Goal: Information Seeking & Learning: Learn about a topic

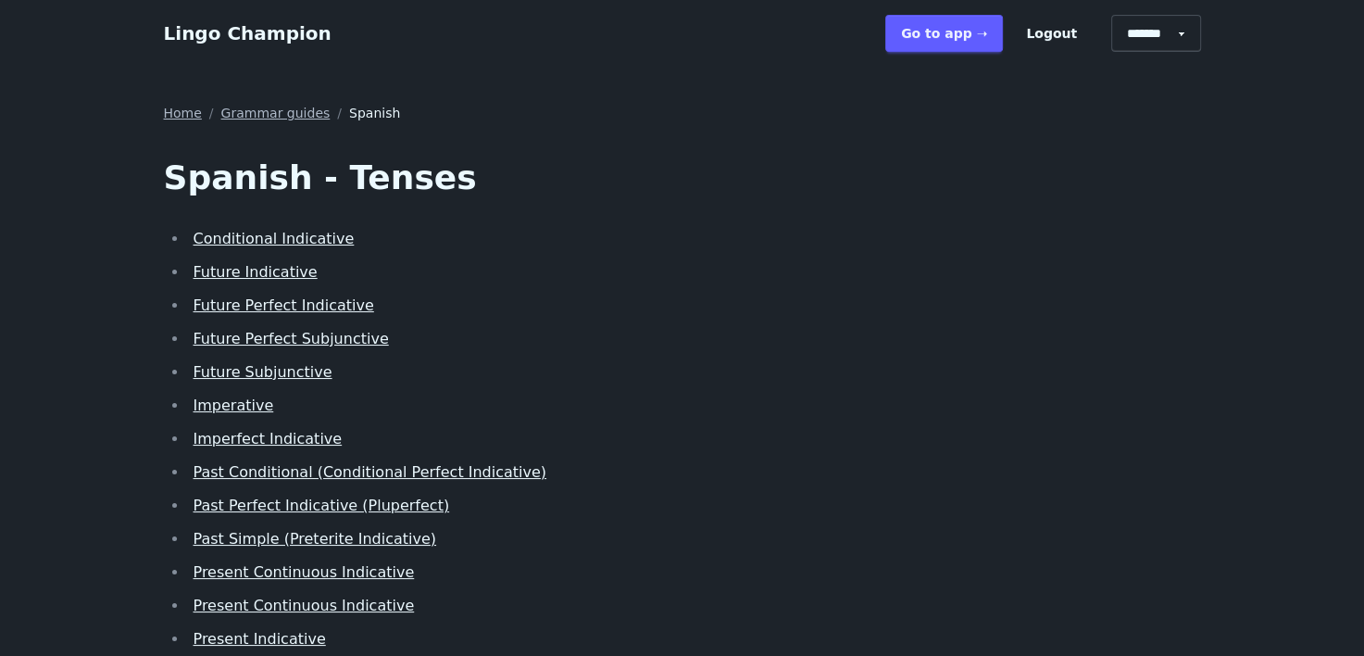
drag, startPoint x: 264, startPoint y: 236, endPoint x: 133, endPoint y: 253, distance: 131.6
click at [133, 253] on main "Home / Grammar guides / Spanish Spanish - Tenses Conditional Indicative Future …" at bounding box center [682, 480] width 1364 height 826
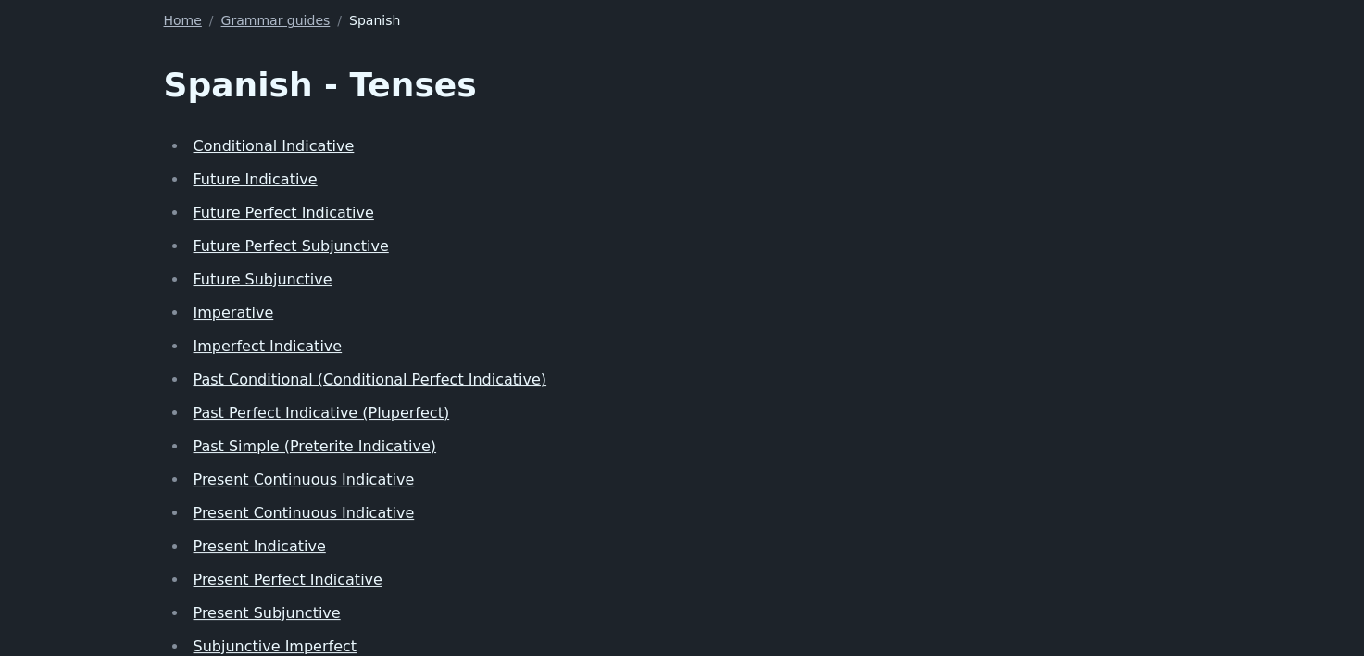
scroll to position [185, 0]
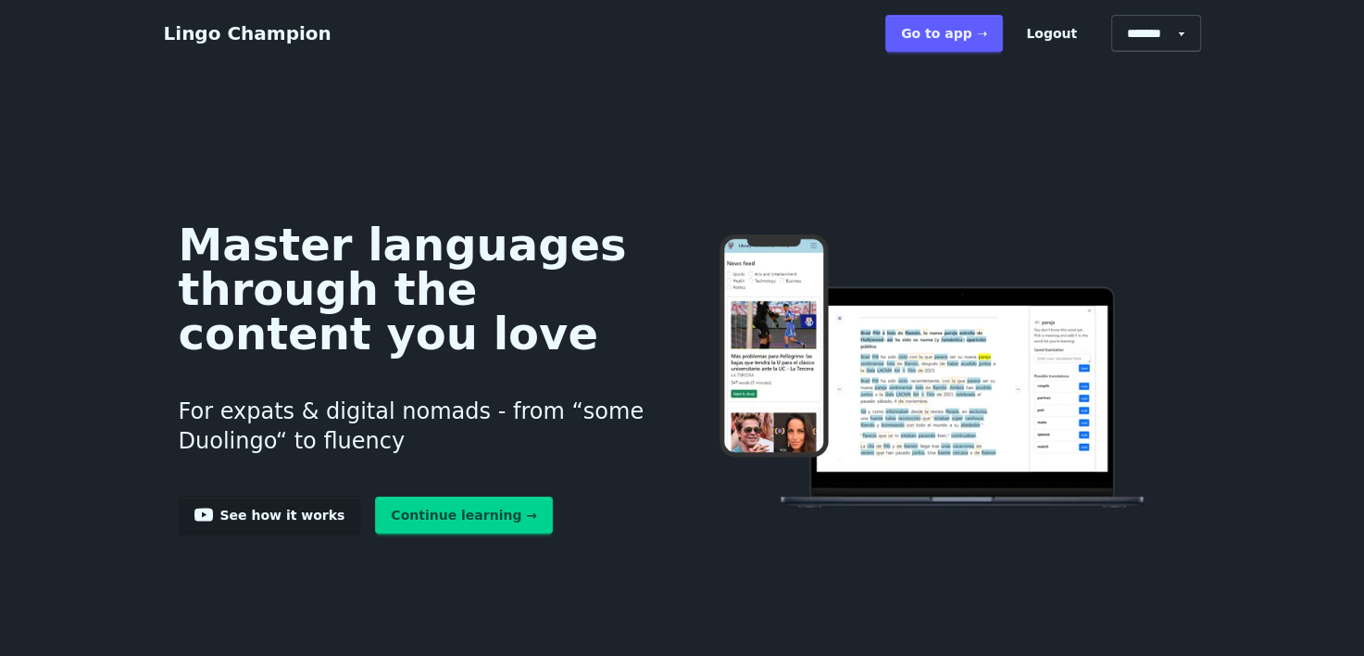
click at [434, 525] on link "Continue learning →" at bounding box center [464, 514] width 178 height 37
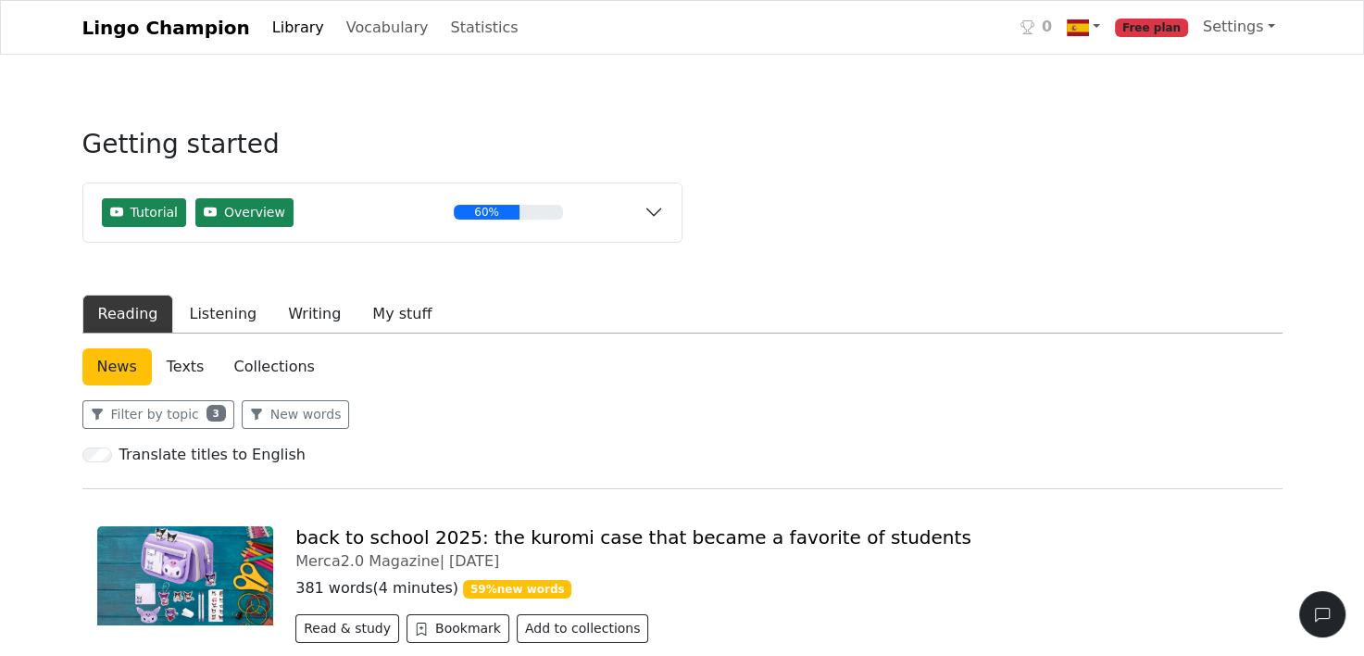
scroll to position [185, 0]
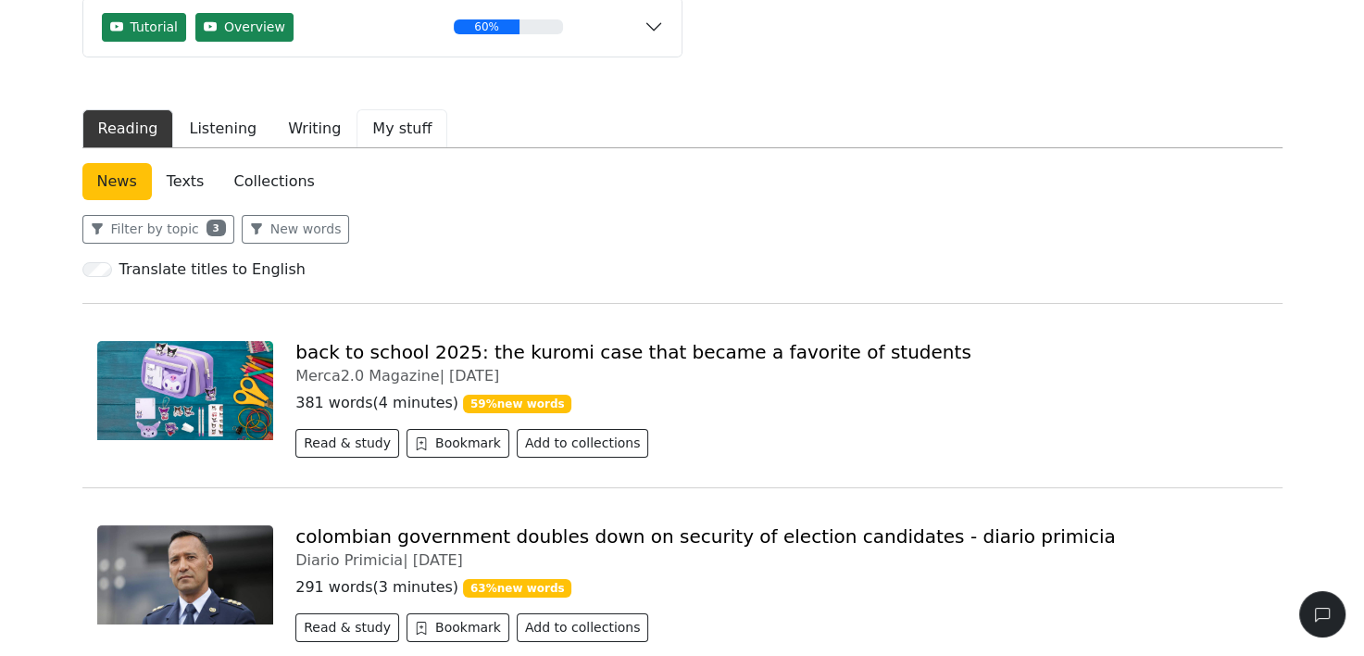
click at [365, 126] on button "My stuff" at bounding box center [401, 128] width 91 height 39
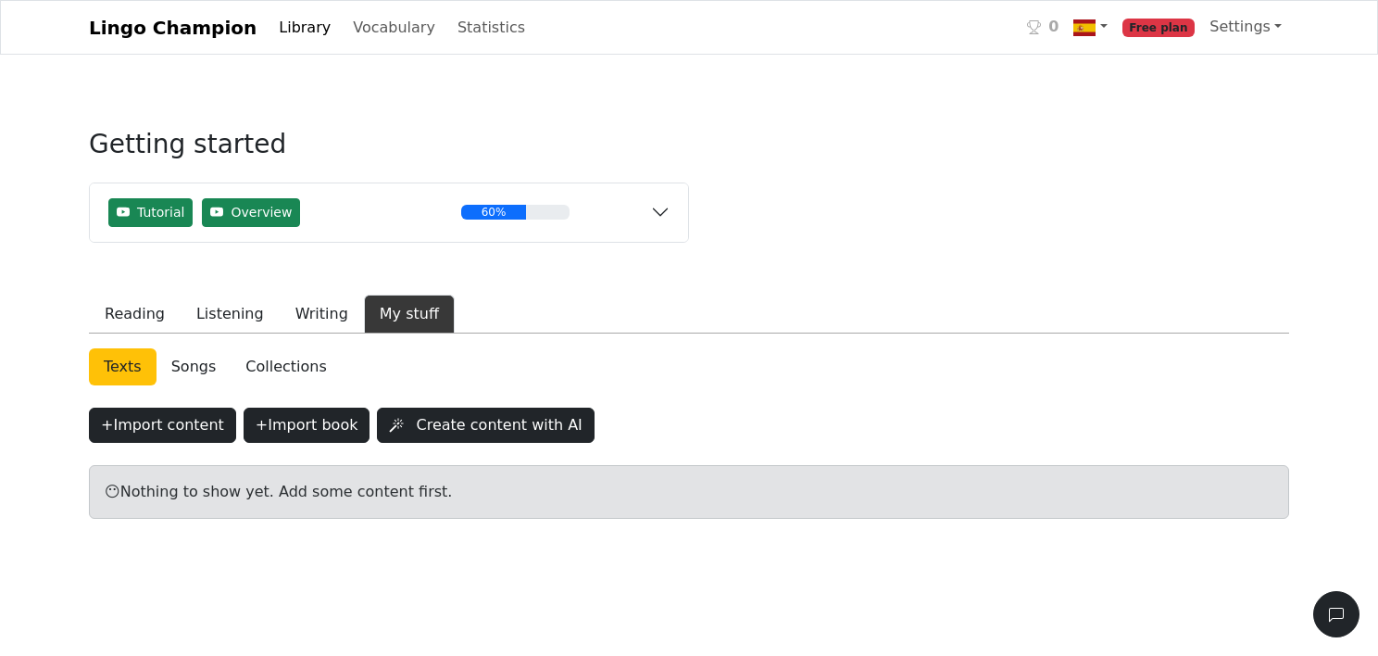
click at [287, 370] on link "Collections" at bounding box center [286, 366] width 110 height 37
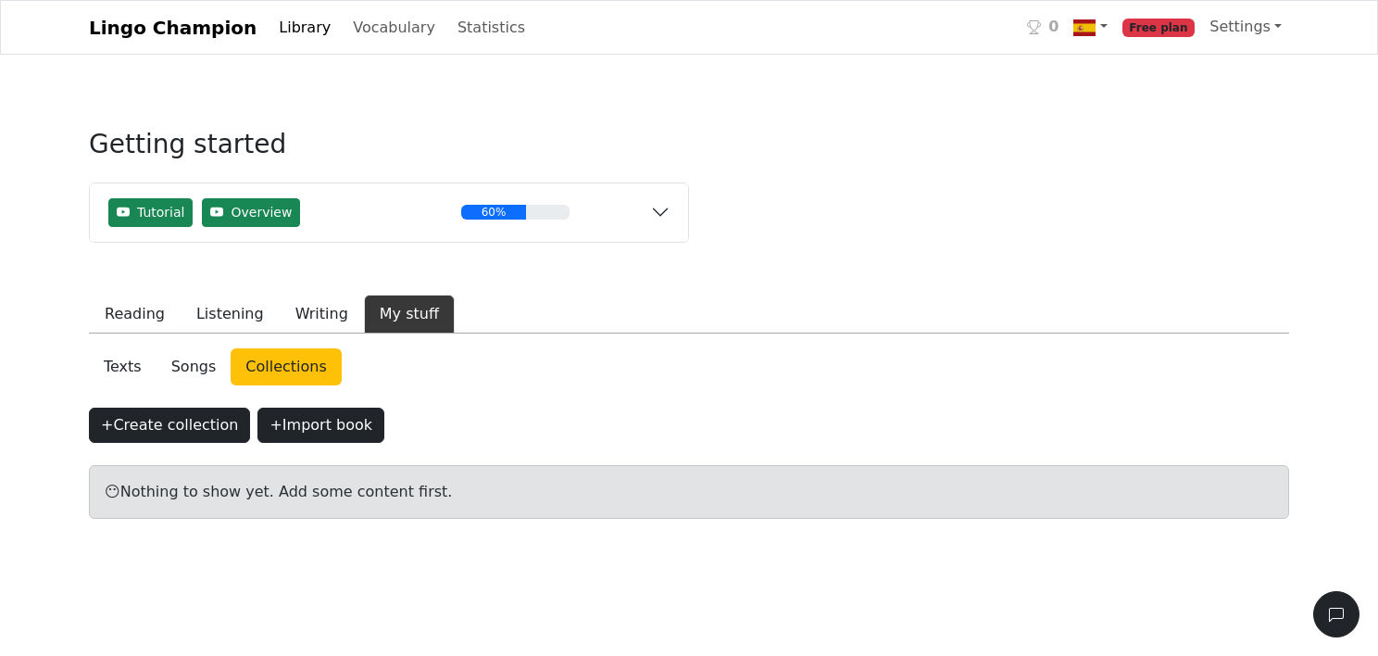
click at [187, 366] on link "Songs" at bounding box center [193, 366] width 75 height 37
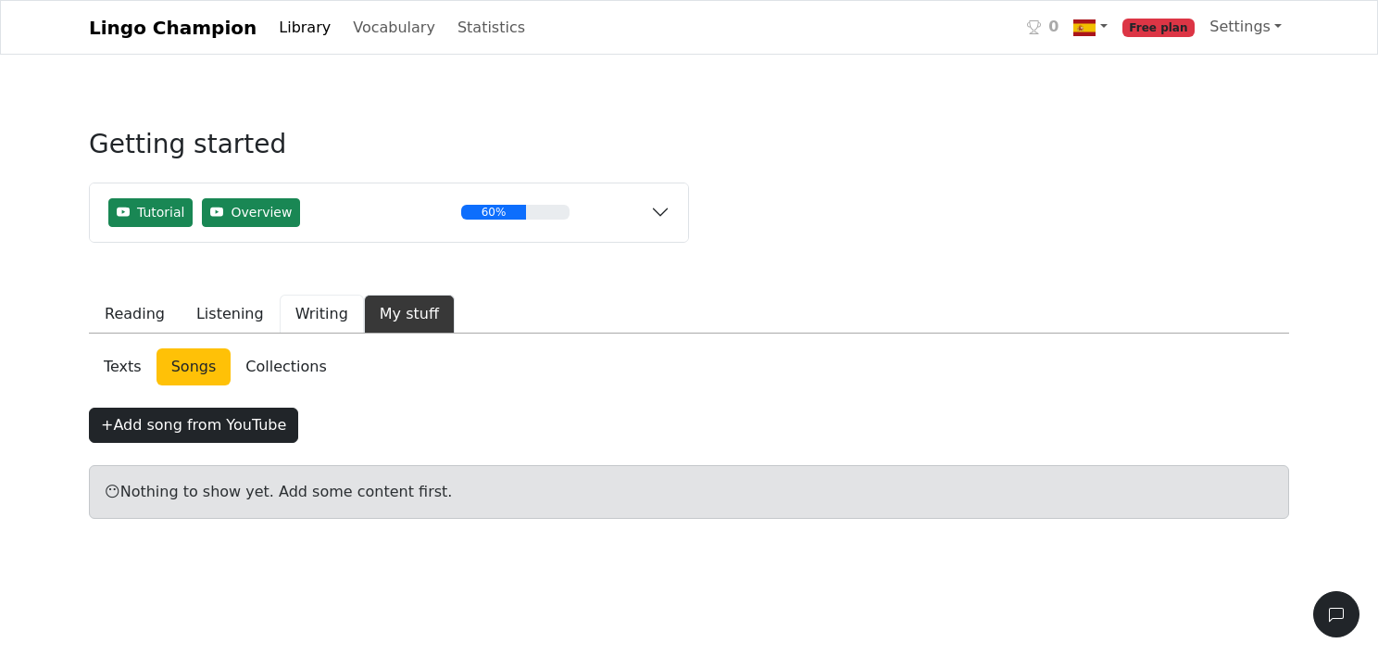
click at [290, 322] on button "Writing" at bounding box center [322, 313] width 84 height 39
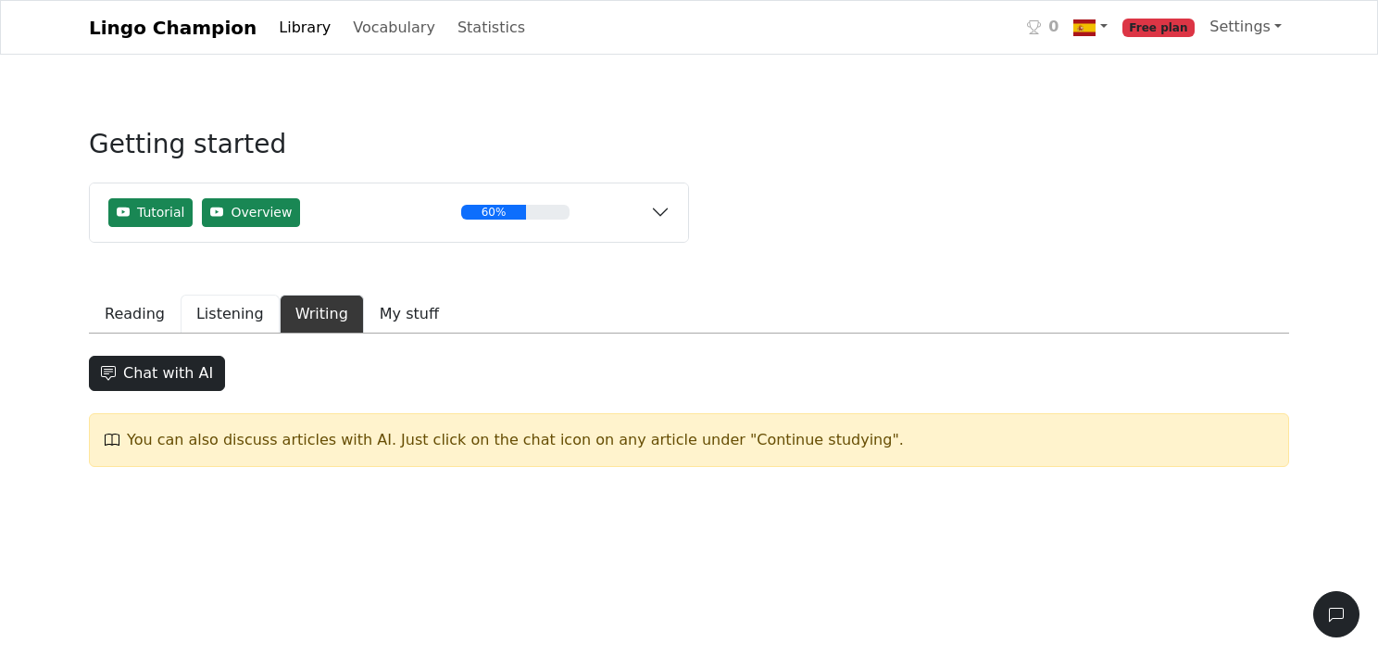
click at [237, 325] on button "Listening" at bounding box center [230, 313] width 99 height 39
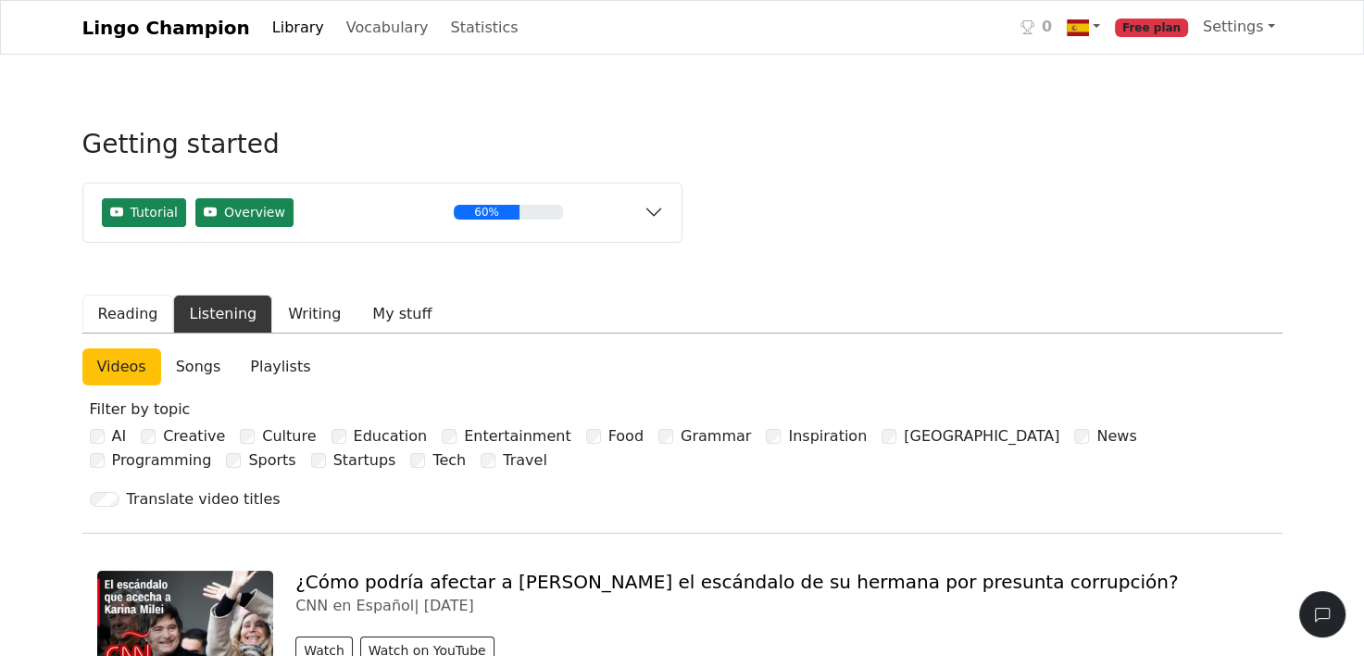
click at [143, 315] on button "Reading" at bounding box center [128, 313] width 92 height 39
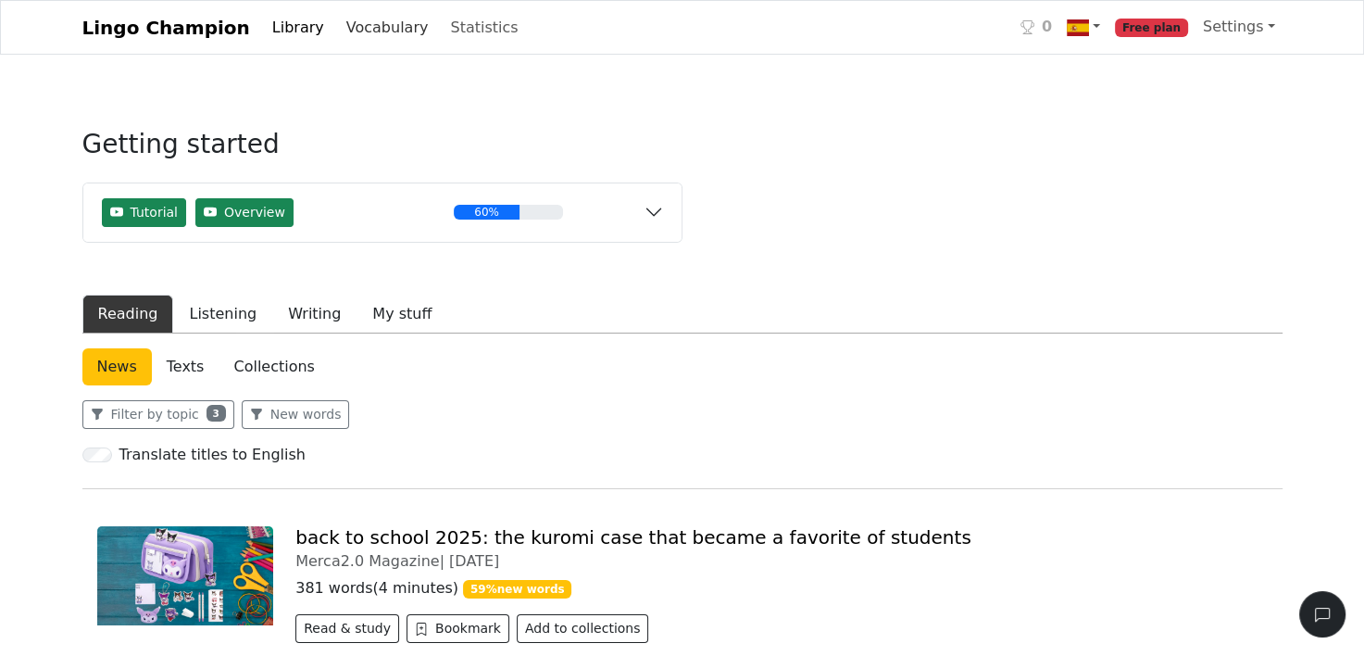
click at [346, 27] on link "Vocabulary" at bounding box center [387, 27] width 97 height 37
